Goal: Complete application form

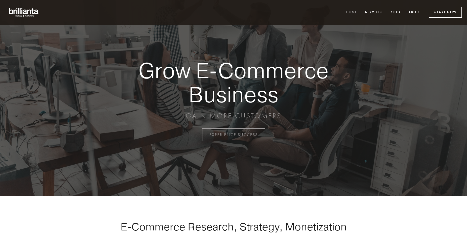
scroll to position [1323, 0]
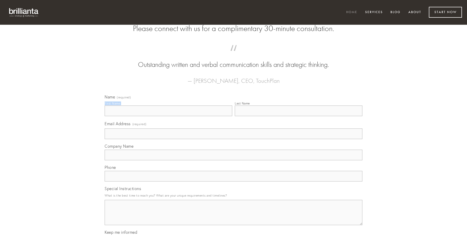
type input "Oscar Johnson"
click at [298, 116] on input "Last Name" at bounding box center [298, 111] width 127 height 11
type input "Oscar Johnson"
click at [233, 139] on input "Email Address (required)" at bounding box center [234, 134] width 258 height 11
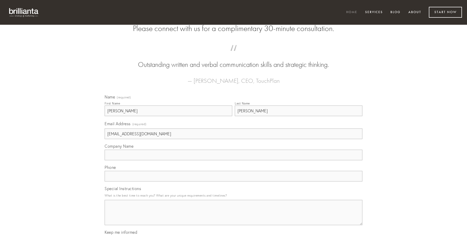
type input "gloriaesco2010@gmail.com"
click at [233, 160] on input "Company Name" at bounding box center [234, 155] width 258 height 11
type input "curso"
click at [233, 182] on input "text" at bounding box center [234, 176] width 258 height 11
click at [233, 217] on textarea "Special Instructions" at bounding box center [234, 212] width 258 height 25
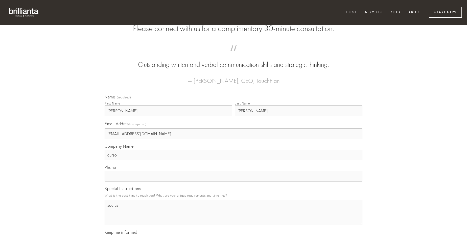
type textarea "socius"
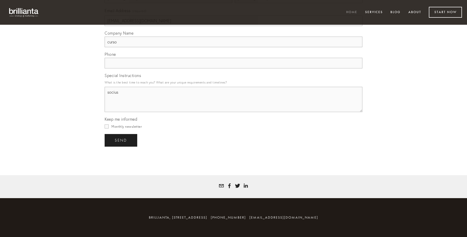
click at [121, 140] on span "send" at bounding box center [121, 140] width 12 height 5
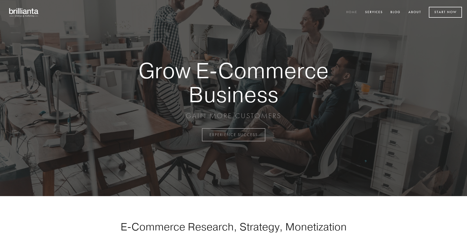
scroll to position [1323, 0]
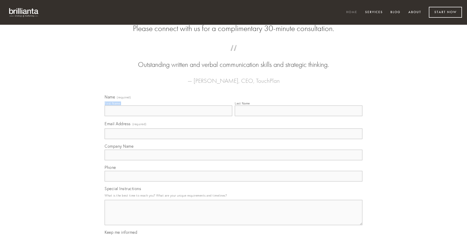
type input "[PERSON_NAME]"
click at [298, 116] on input "Last Name" at bounding box center [298, 111] width 127 height 11
type input "[PERSON_NAME]"
click at [233, 139] on input "Email Address (required)" at bounding box center [234, 134] width 258 height 11
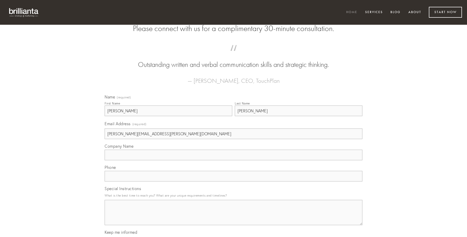
type input "[PERSON_NAME][EMAIL_ADDRESS][PERSON_NAME][DOMAIN_NAME]"
click at [233, 160] on input "Company Name" at bounding box center [234, 155] width 258 height 11
type input "vel"
click at [233, 182] on input "text" at bounding box center [234, 176] width 258 height 11
click at [233, 217] on textarea "Special Instructions" at bounding box center [234, 212] width 258 height 25
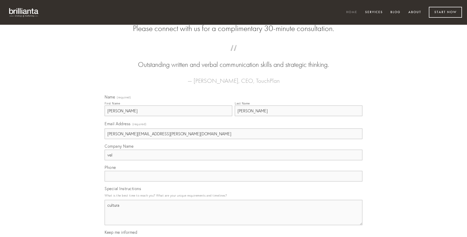
type textarea "cultura"
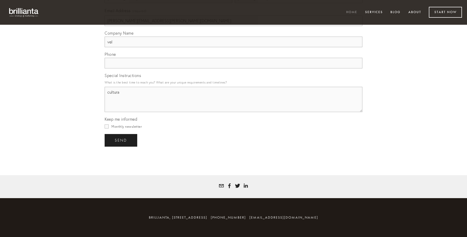
click at [121, 140] on span "send" at bounding box center [121, 140] width 12 height 5
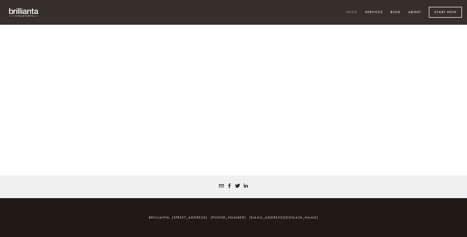
scroll to position [1317, 0]
